Goal: Task Accomplishment & Management: Use online tool/utility

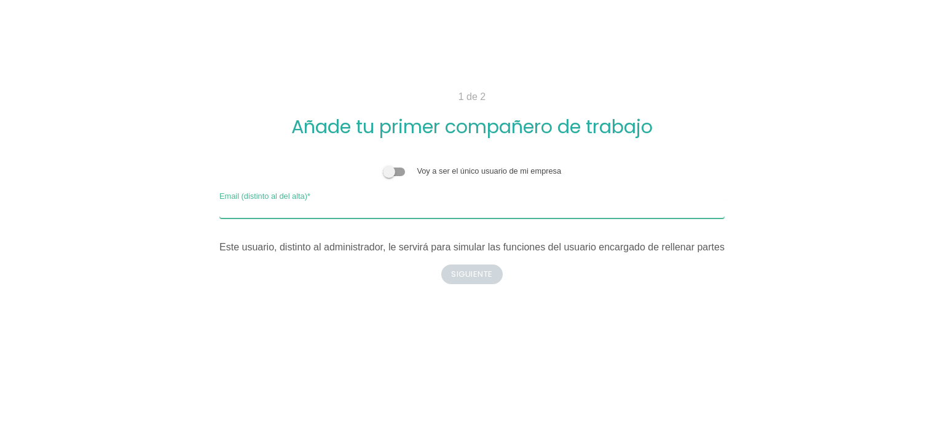
click at [370, 214] on input "Email (distinto al del alta)" at bounding box center [471, 209] width 505 height 20
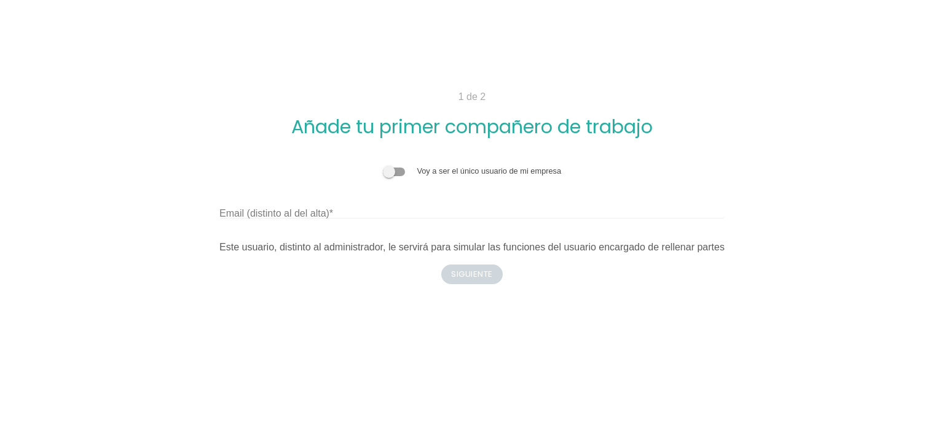
click at [350, 256] on div "Voy a ser el único usuario de mi empresa Email (distinto al del alta) Este usua…" at bounding box center [471, 209] width 660 height 109
click at [354, 250] on div "Este usuario, distinto al administrador, le servirá para simular las funciones …" at bounding box center [471, 247] width 505 height 15
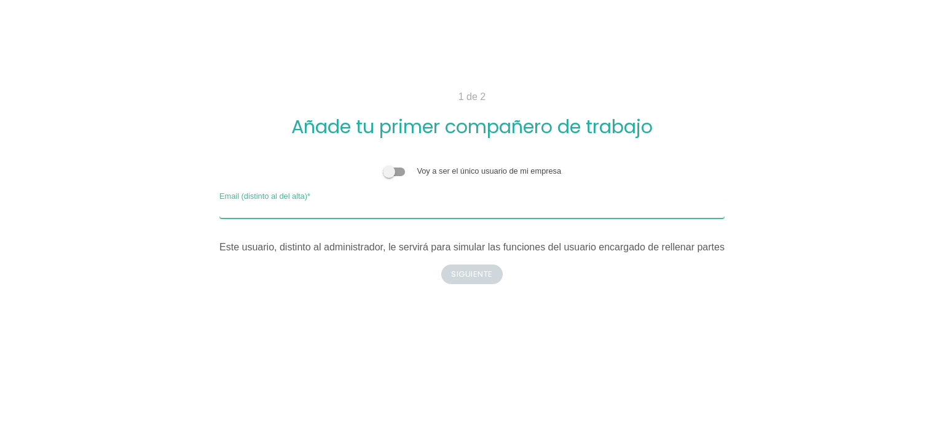
click at [384, 203] on input "Email (distinto al del alta)" at bounding box center [471, 209] width 505 height 20
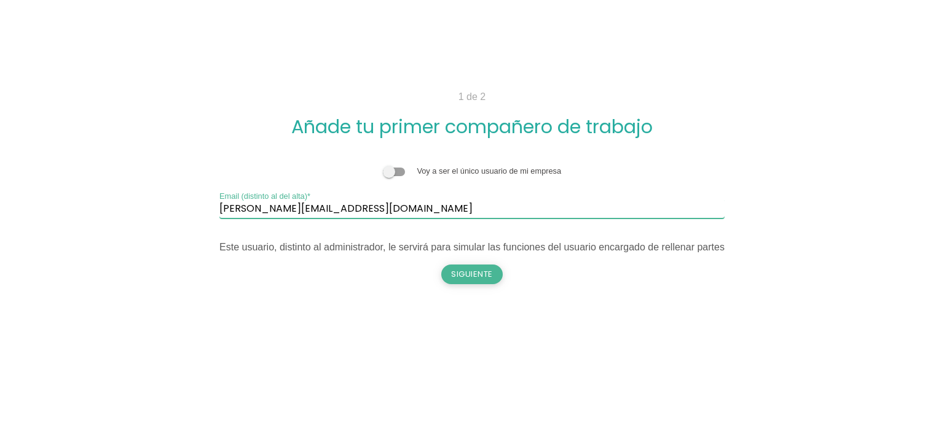
type input "rayco.masterd@gmail.com"
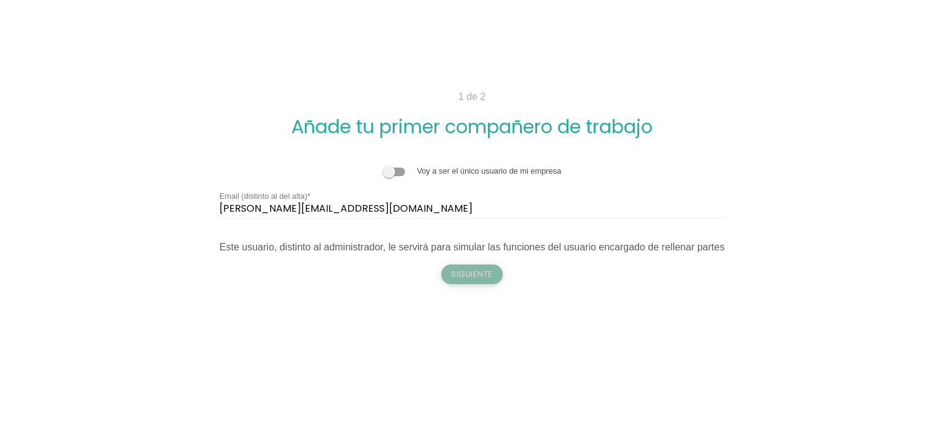
click at [457, 270] on button "Siguiente" at bounding box center [471, 275] width 61 height 20
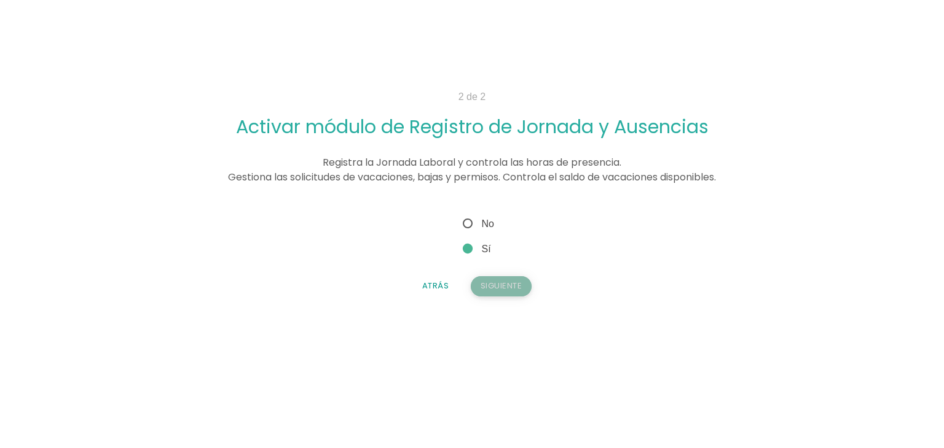
click at [497, 293] on button "Siguiente" at bounding box center [501, 286] width 61 height 20
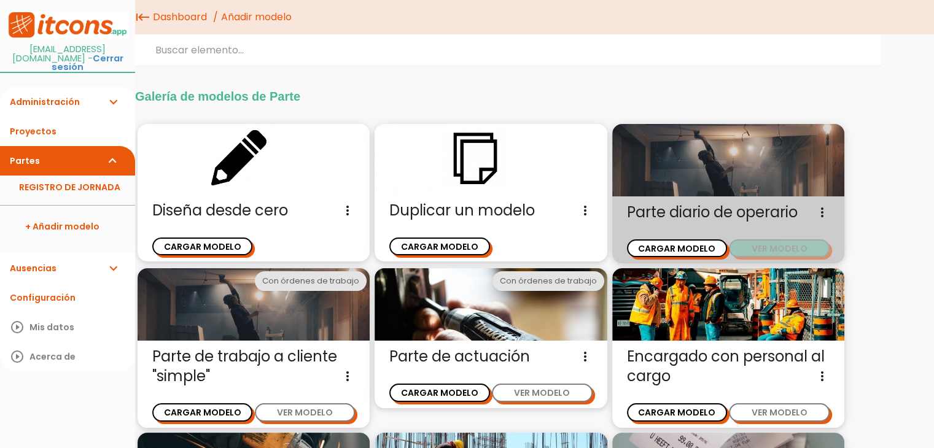
click at [772, 245] on button "VER MODELO" at bounding box center [779, 249] width 100 height 18
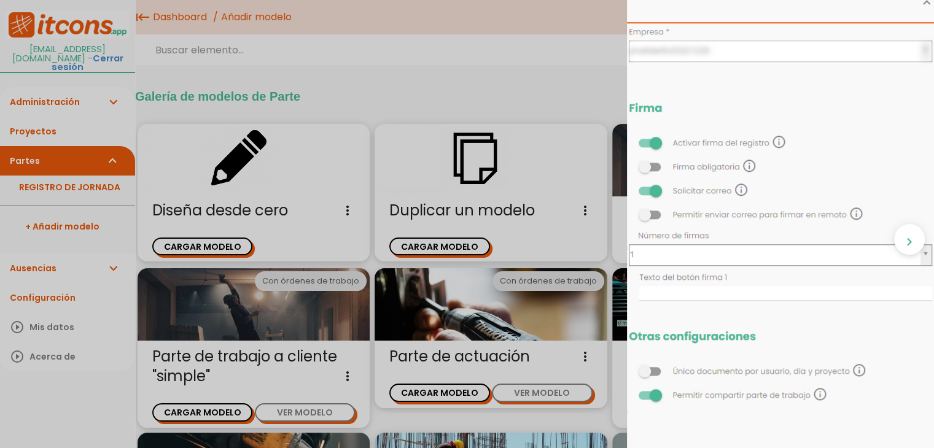
scroll to position [1106, 0]
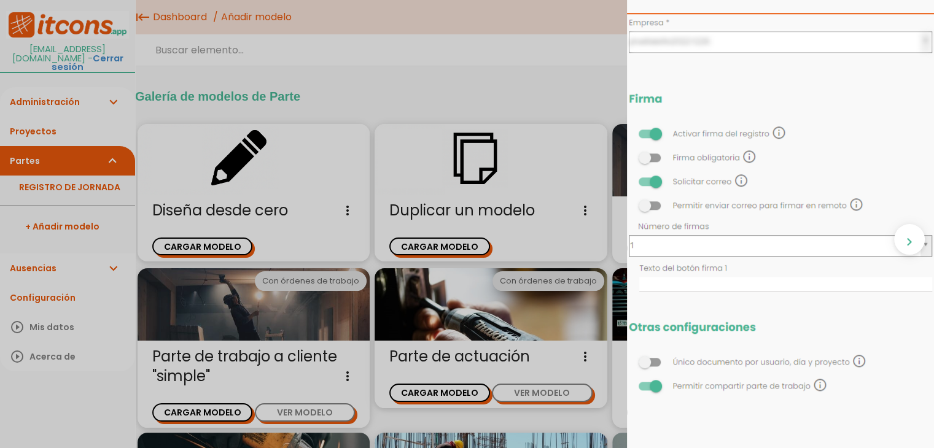
click at [557, 67] on div "close CARGAR MODELO chevron_right" at bounding box center [467, 224] width 934 height 448
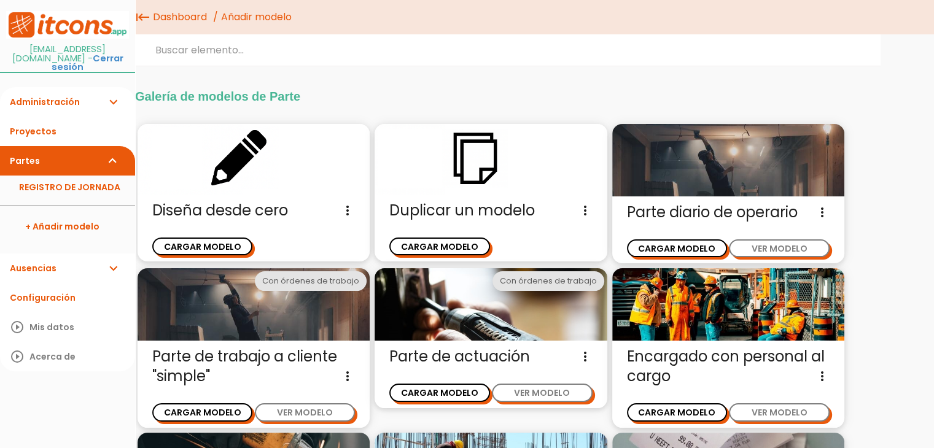
click at [727, 186] on img at bounding box center [728, 160] width 232 height 72
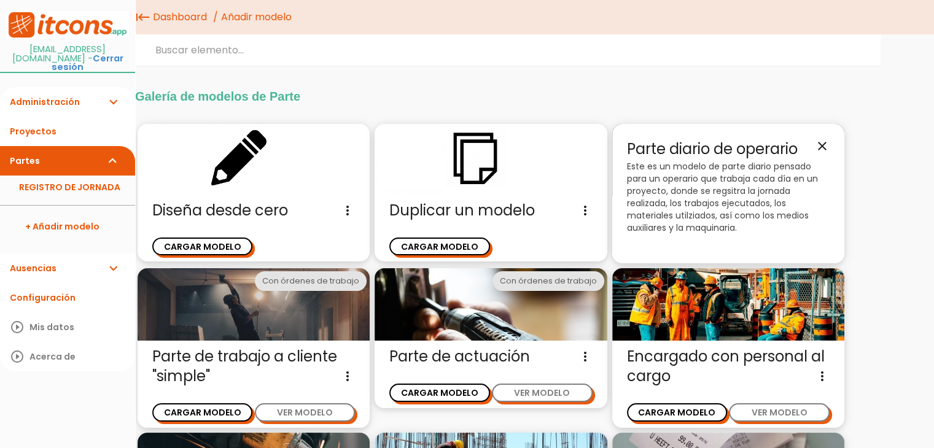
click at [826, 143] on icon "close" at bounding box center [822, 146] width 15 height 15
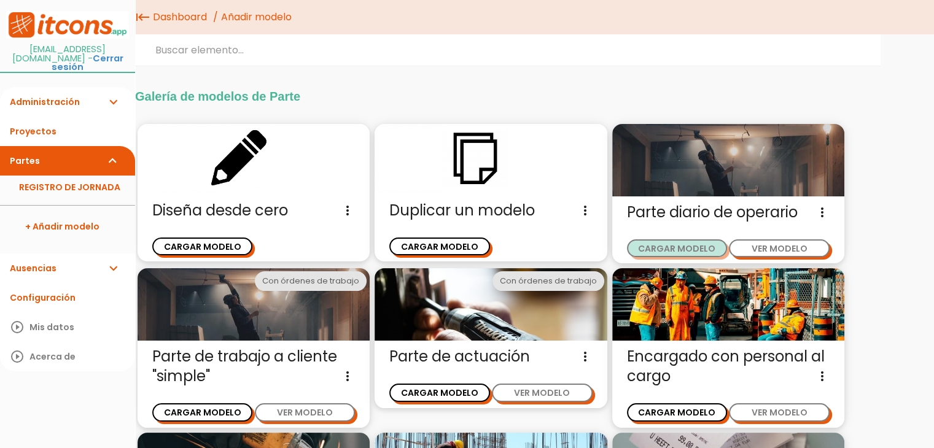
click at [695, 248] on button "CARGAR MODELO" at bounding box center [677, 249] width 100 height 18
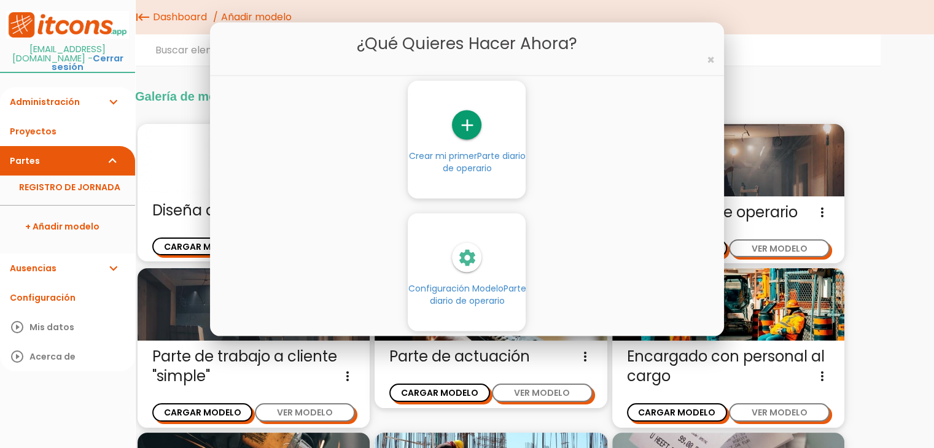
click at [487, 162] on span "Parte diario de operario" at bounding box center [483, 162] width 83 height 25
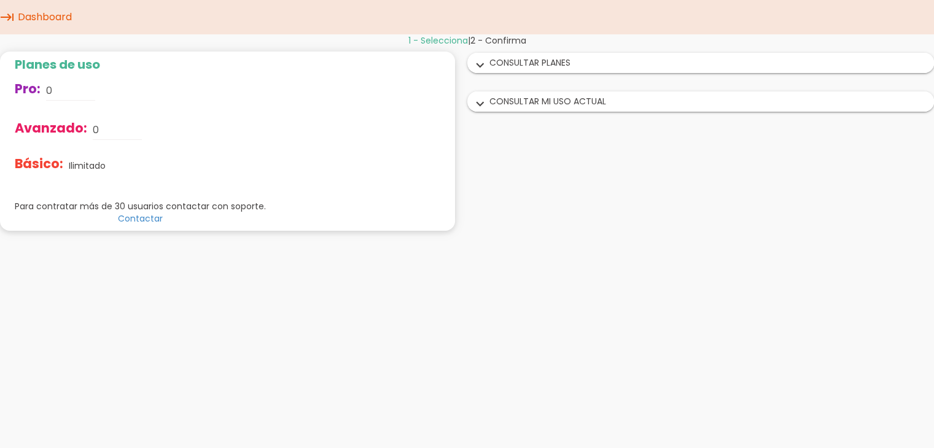
click at [488, 63] on icon "expand_more" at bounding box center [481, 66] width 20 height 16
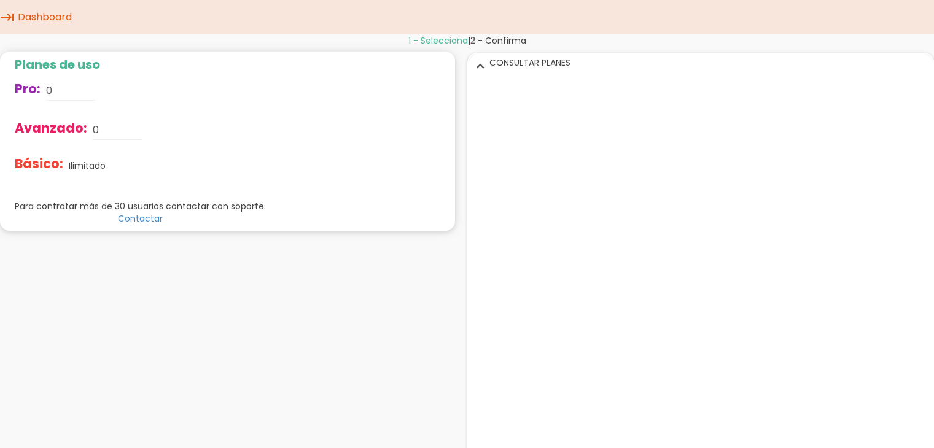
click at [44, 23] on link "Dashboard" at bounding box center [45, 17] width 60 height 34
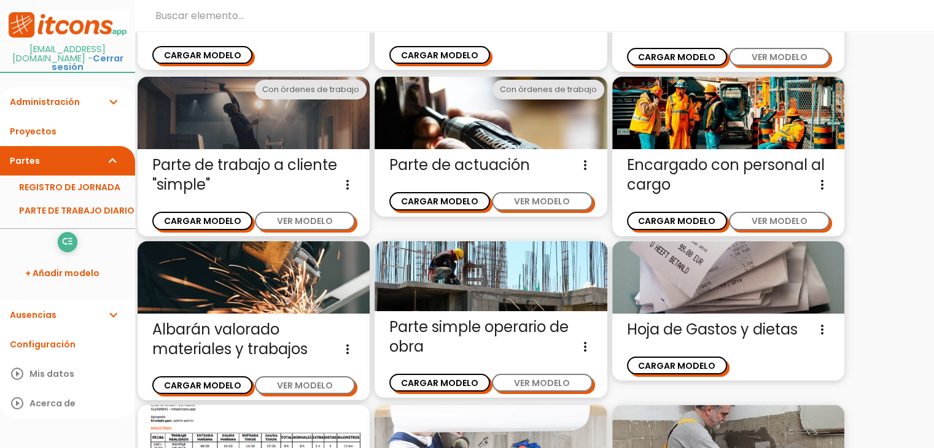
scroll to position [214, 0]
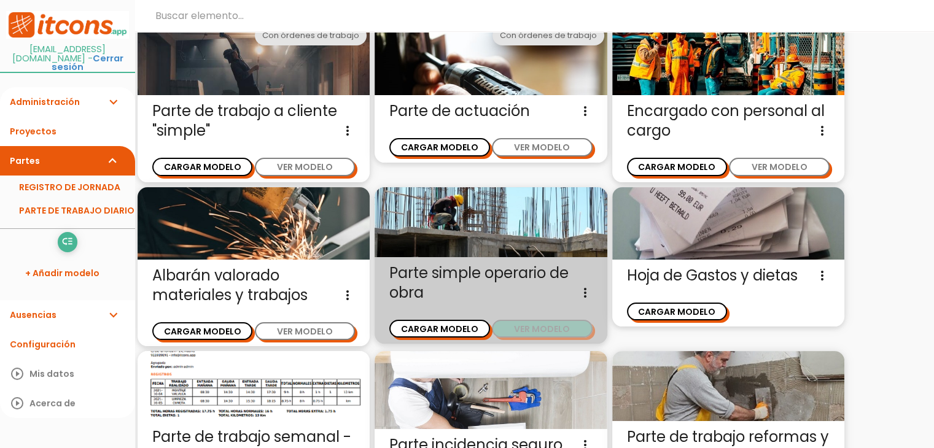
click at [546, 326] on button "VER MODELO" at bounding box center [542, 329] width 100 height 18
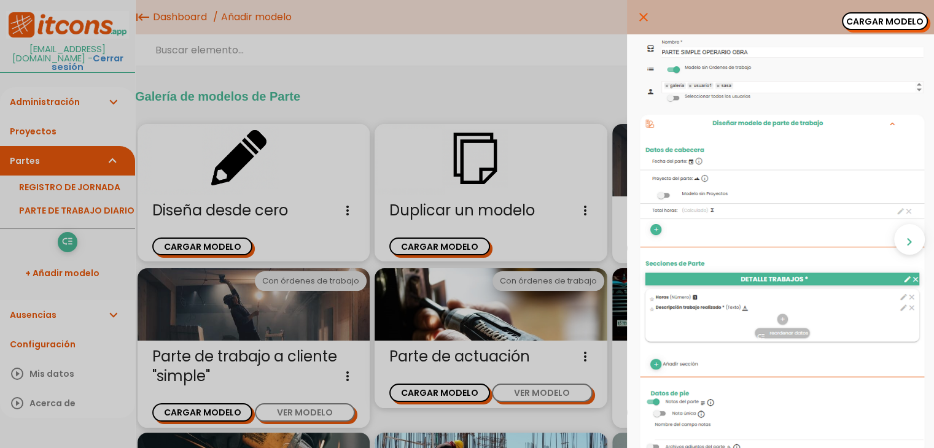
click at [786, 415] on img at bounding box center [780, 333] width 307 height 598
click at [450, 394] on div "close CARGAR MODELO chevron_right" at bounding box center [467, 224] width 934 height 448
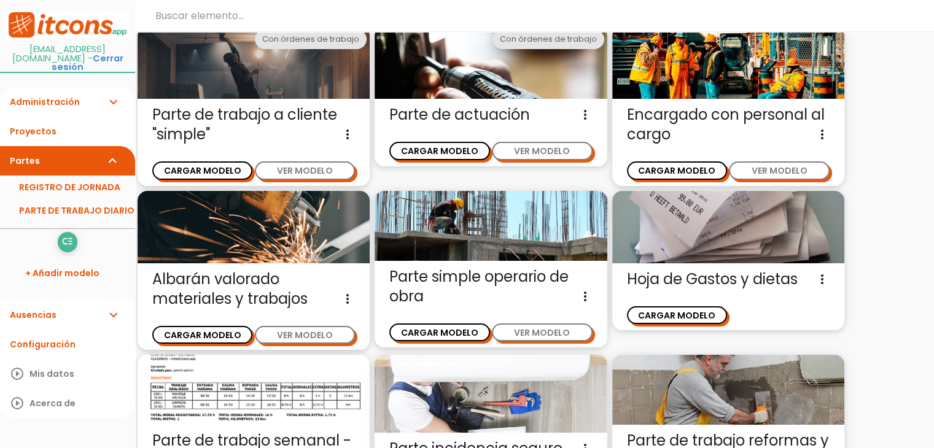
scroll to position [214, 0]
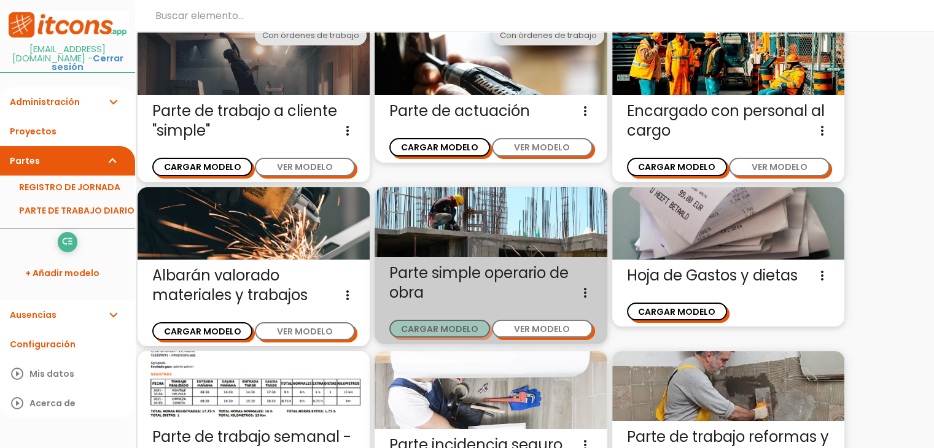
click at [457, 332] on button "CARGAR MODELO" at bounding box center [439, 329] width 100 height 18
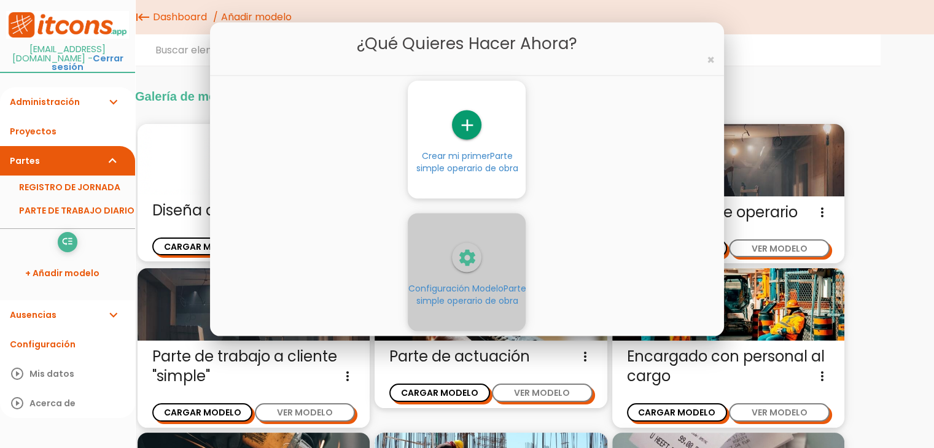
click at [470, 262] on icon "settings" at bounding box center [466, 257] width 29 height 29
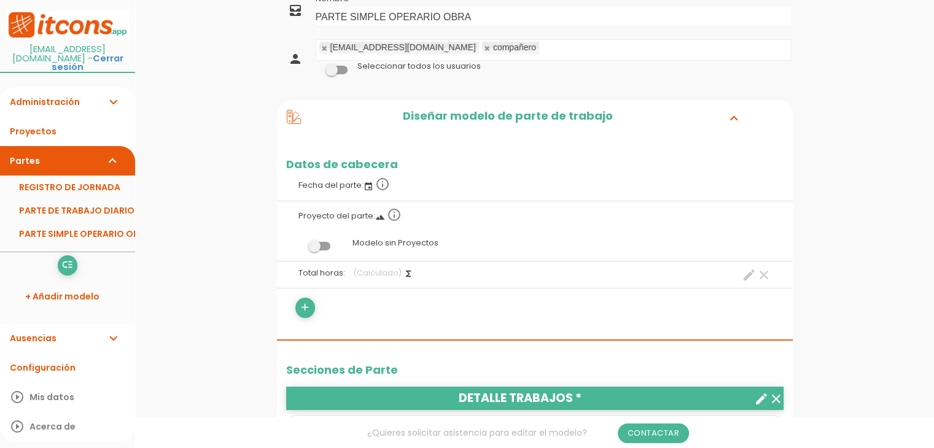
scroll to position [61, 0]
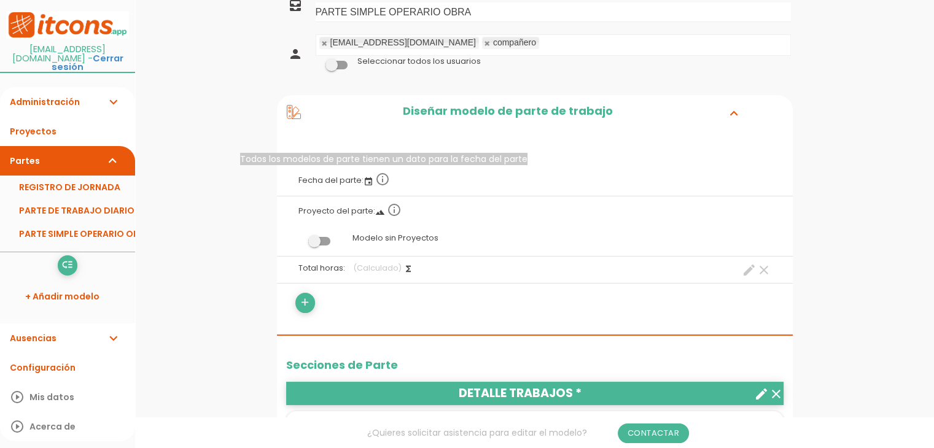
click at [381, 182] on icon "info_outline" at bounding box center [382, 179] width 15 height 15
click at [369, 181] on icon "event" at bounding box center [369, 182] width 10 height 10
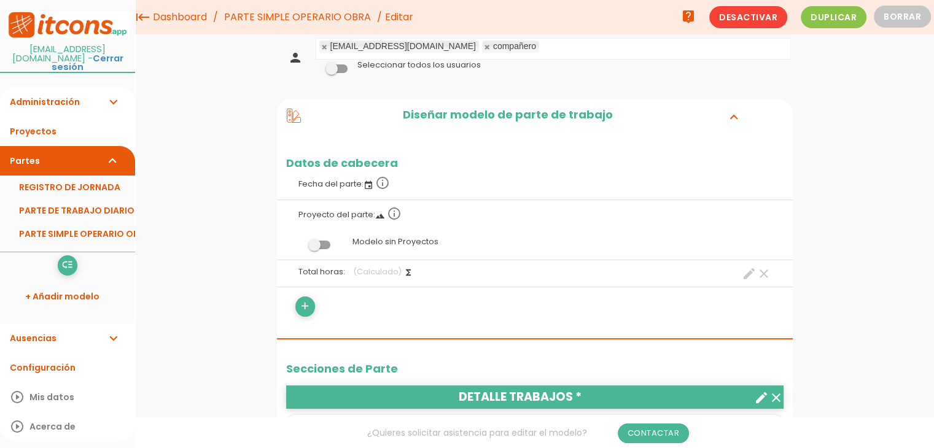
scroll to position [0, 0]
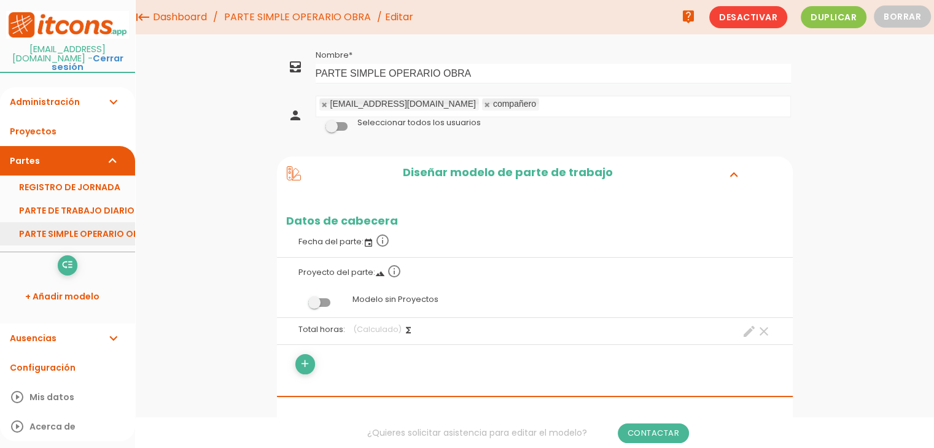
click at [76, 222] on link "PARTE SIMPLE OPERARIO OBRA" at bounding box center [67, 233] width 135 height 23
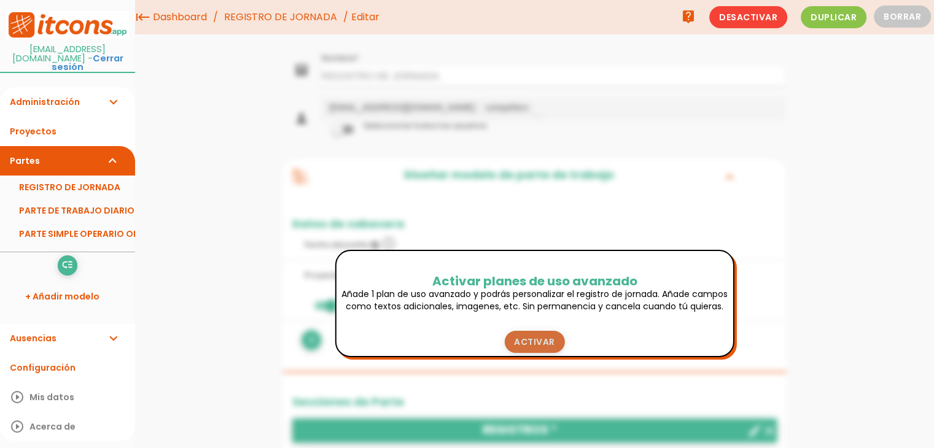
click at [543, 345] on link "Activar" at bounding box center [534, 342] width 61 height 22
drag, startPoint x: 229, startPoint y: 278, endPoint x: 241, endPoint y: 283, distance: 13.8
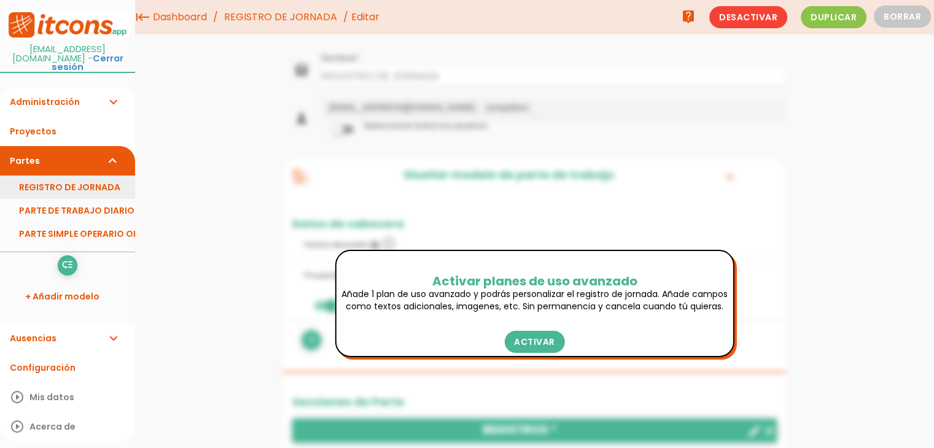
click at [47, 185] on link "REGISTRO DE JORNADA" at bounding box center [67, 187] width 135 height 23
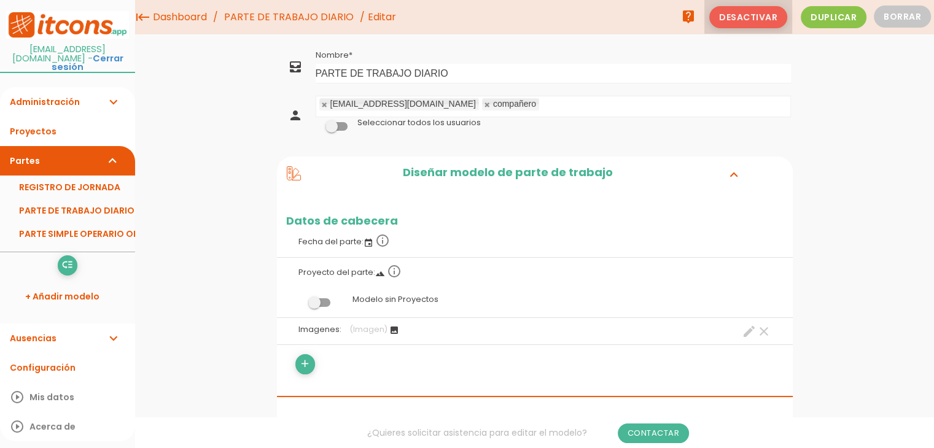
click at [727, 14] on span "Desactivar" at bounding box center [749, 17] width 78 height 22
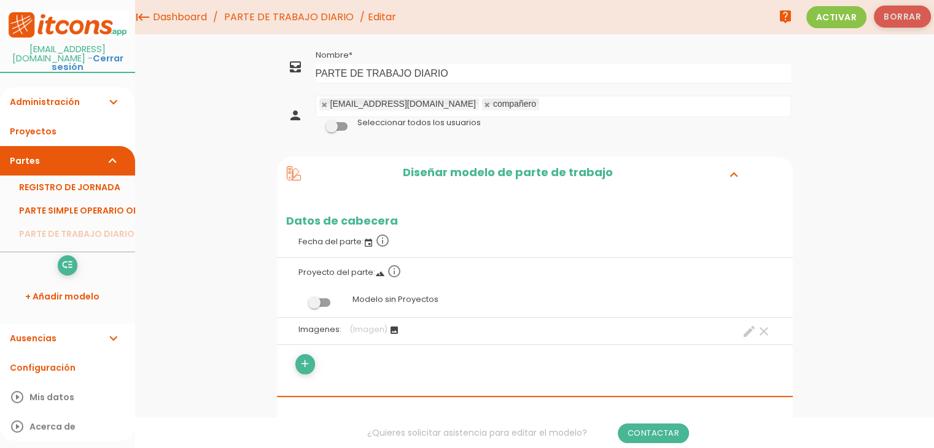
click at [918, 24] on button "Borrar" at bounding box center [902, 17] width 57 height 22
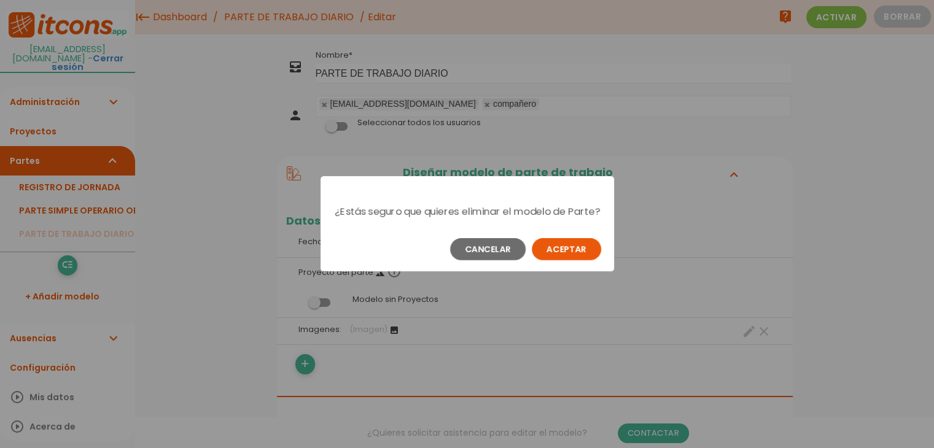
click at [554, 252] on button "Aceptar" at bounding box center [566, 249] width 69 height 22
